Goal: Task Accomplishment & Management: Manage account settings

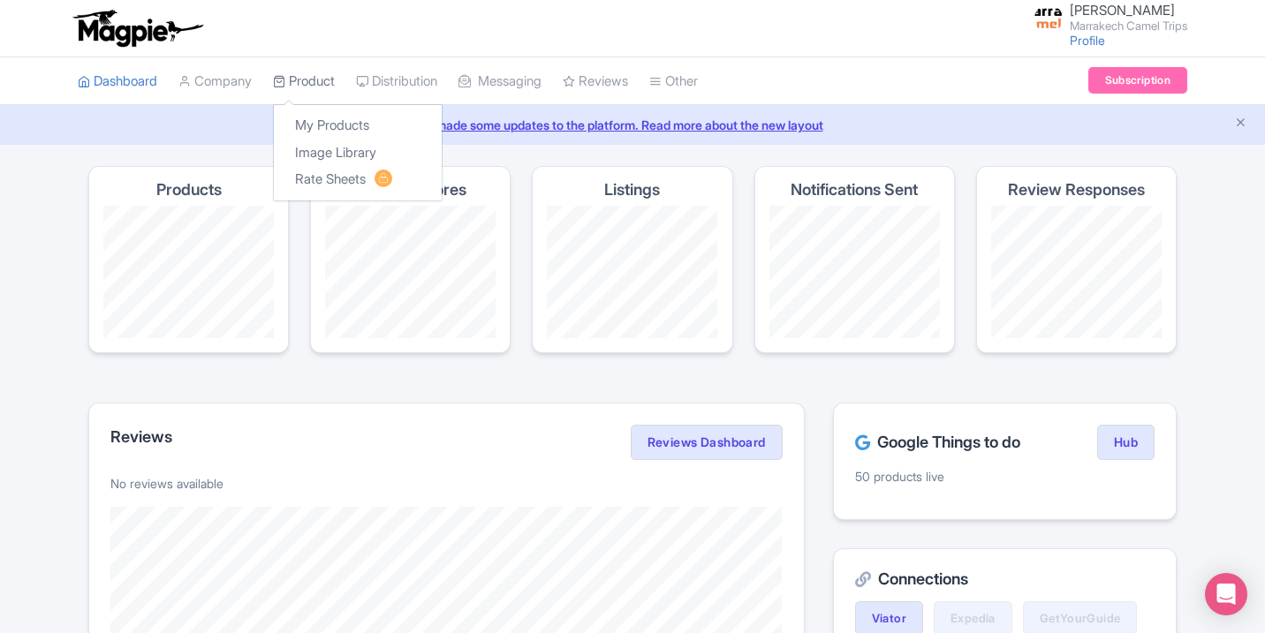
click at [298, 95] on link "Product" at bounding box center [304, 81] width 62 height 49
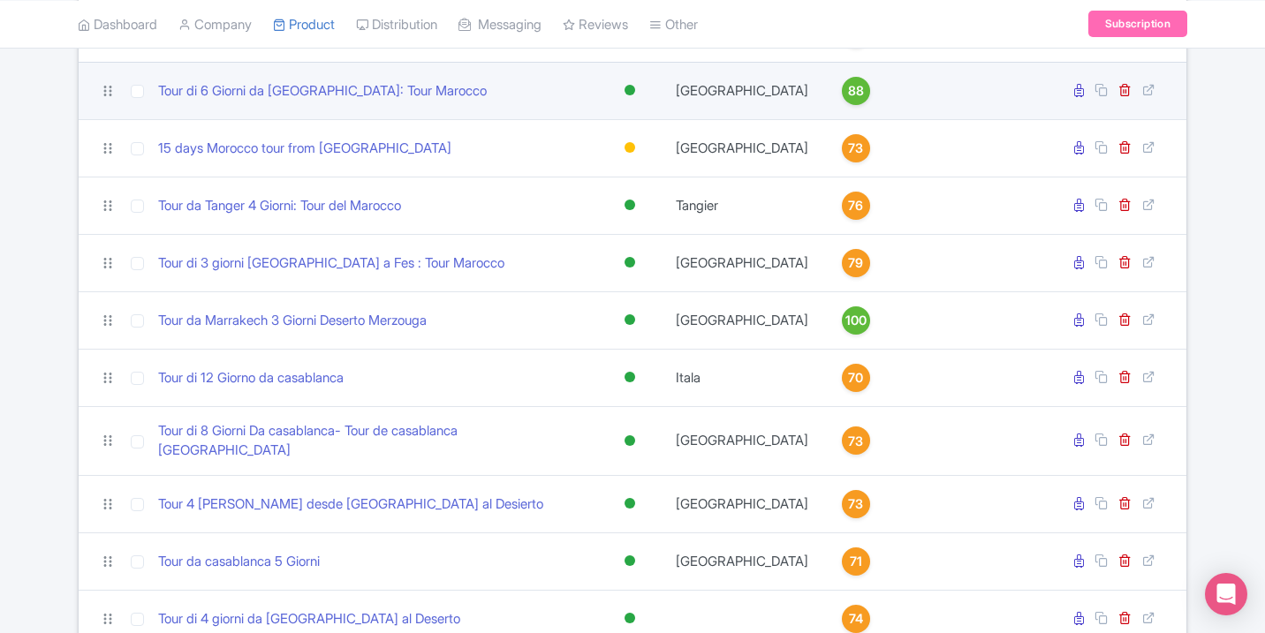
scroll to position [1587, 0]
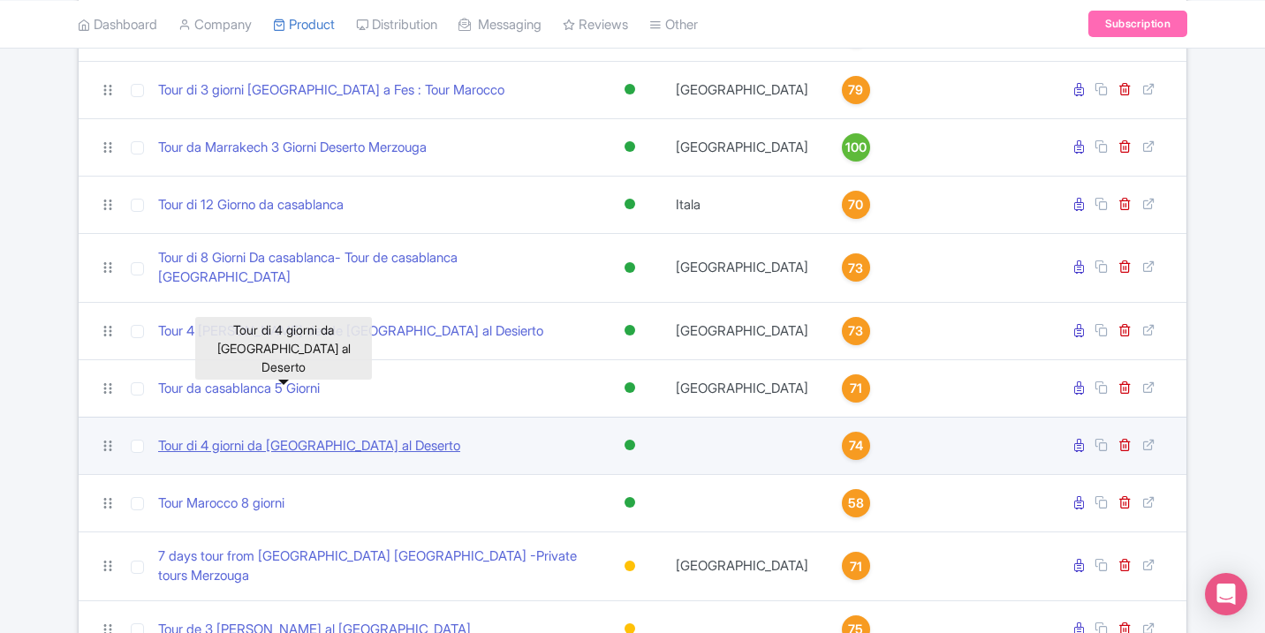
click at [322, 436] on link "Tour di 4 giorni da [GEOGRAPHIC_DATA] al Deserto" at bounding box center [309, 446] width 302 height 20
